Goal: Transaction & Acquisition: Book appointment/travel/reservation

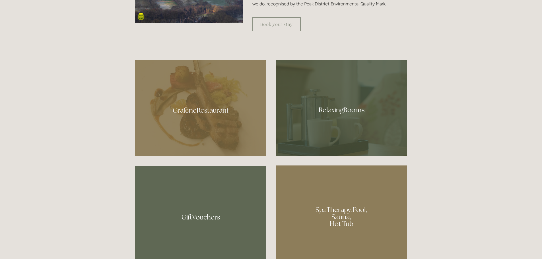
scroll to position [398, 0]
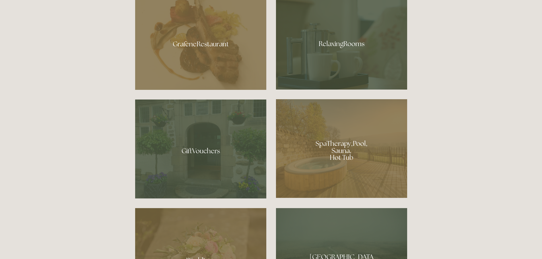
click at [326, 77] on div at bounding box center [341, 42] width 131 height 96
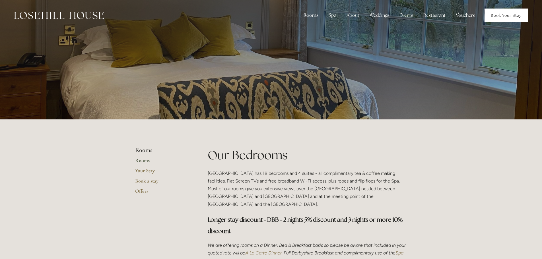
click at [505, 15] on link "Book Your Stay" at bounding box center [505, 16] width 43 height 14
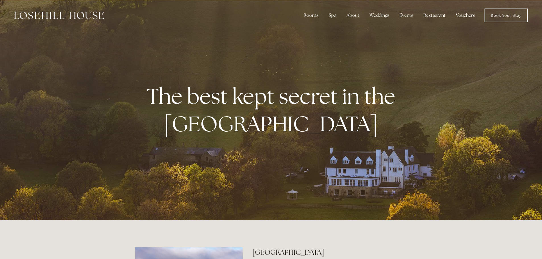
click at [69, 14] on img at bounding box center [59, 15] width 90 height 7
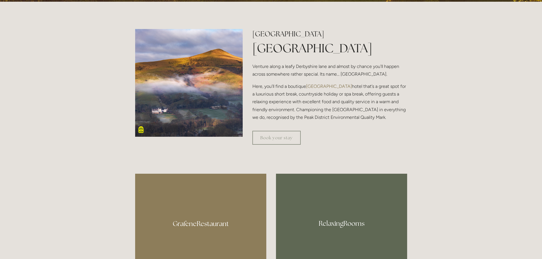
scroll to position [199, 0]
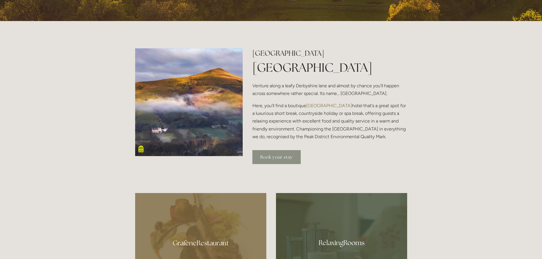
click at [275, 163] on link "Book your stay" at bounding box center [276, 157] width 48 height 14
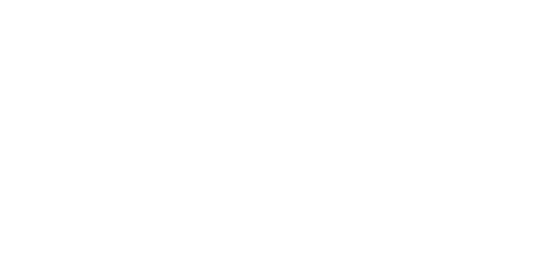
scroll to position [199, 0]
